Goal: Task Accomplishment & Management: Use online tool/utility

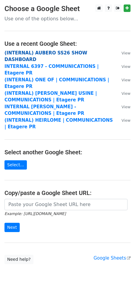
click at [43, 55] on strong "(INTERNAL) AUBERO SS26 SHOW DASHBOARD" at bounding box center [45, 56] width 83 height 12
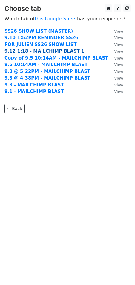
click at [19, 50] on strong "9.12 1:18 - MAILCHIMP BLAST 1" at bounding box center [44, 51] width 80 height 5
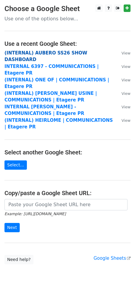
click at [38, 53] on strong "(INTERNAL) AUBERO SS26 SHOW DASHBOARD" at bounding box center [45, 56] width 83 height 12
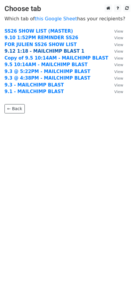
click at [19, 52] on strong "9.12 1:18 - MAILCHIMP BLAST 1" at bounding box center [44, 51] width 80 height 5
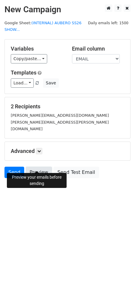
click at [34, 167] on link "Preview" at bounding box center [39, 172] width 26 height 11
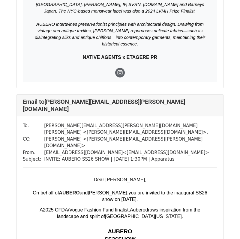
scroll to position [316, 0]
